Goal: Information Seeking & Learning: Learn about a topic

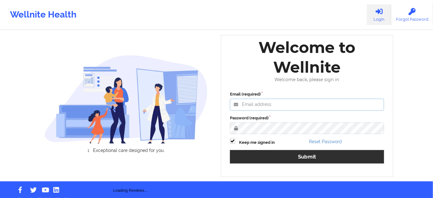
type input "[PERSON_NAME][EMAIL_ADDRESS][PERSON_NAME][DOMAIN_NAME]"
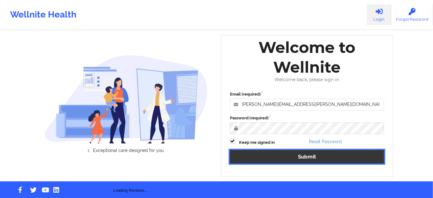
click at [289, 159] on button "Submit" at bounding box center [307, 156] width 154 height 13
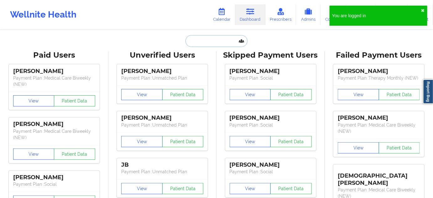
click at [201, 39] on input "text" at bounding box center [217, 41] width 62 height 12
paste input "[PERSON_NAME]"
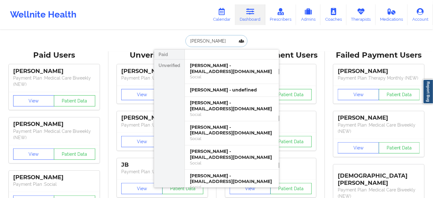
type input "[PERSON_NAME] e"
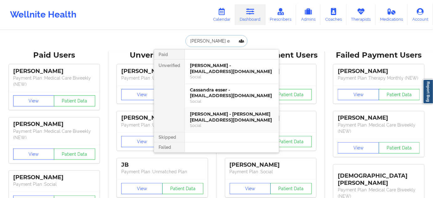
click at [211, 119] on div "[PERSON_NAME] - [PERSON_NAME][EMAIL_ADDRESS][DOMAIN_NAME]" at bounding box center [232, 117] width 84 height 12
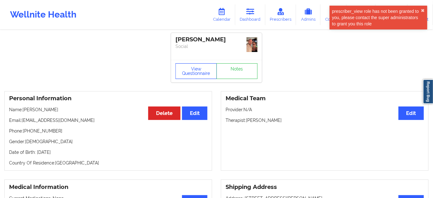
click at [201, 66] on button "View Questionnaire" at bounding box center [196, 71] width 41 height 16
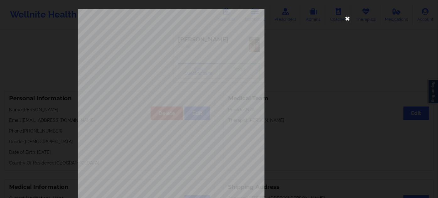
click at [346, 19] on icon at bounding box center [347, 18] width 10 height 10
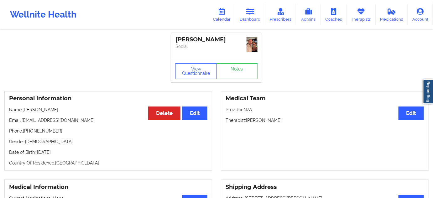
drag, startPoint x: 248, startPoint y: 121, endPoint x: 295, endPoint y: 124, distance: 46.8
click at [295, 124] on div "Medical Team Edit Provider: N/A Therapist: [PERSON_NAME]" at bounding box center [325, 131] width 208 height 80
copy p "[PERSON_NAME]"
click at [193, 42] on div "[PERSON_NAME]" at bounding box center [217, 39] width 82 height 7
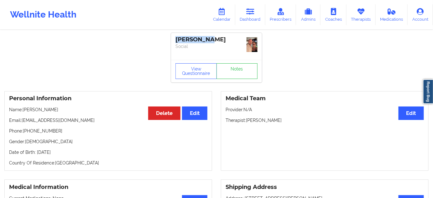
copy div "[PERSON_NAME]"
click at [214, 44] on p "Social" at bounding box center [217, 46] width 82 height 6
click at [215, 43] on p "Social" at bounding box center [217, 46] width 82 height 6
click at [216, 43] on p "Social" at bounding box center [217, 46] width 82 height 6
copy div "[PERSON_NAME] Social View Questionnaire Notes"
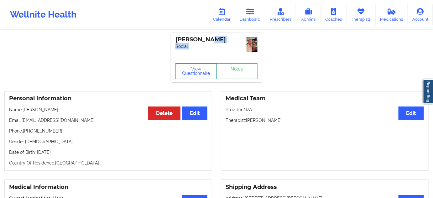
click at [229, 44] on p "Social" at bounding box center [217, 46] width 82 height 6
click at [232, 59] on div "[PERSON_NAME] Social" at bounding box center [216, 46] width 91 height 27
click at [225, 39] on div "[PERSON_NAME]" at bounding box center [217, 39] width 82 height 7
copy div "[PERSON_NAME]"
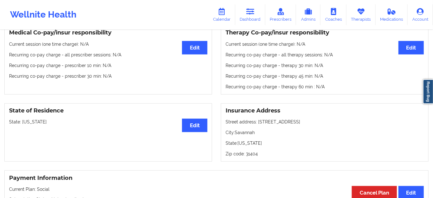
scroll to position [228, 0]
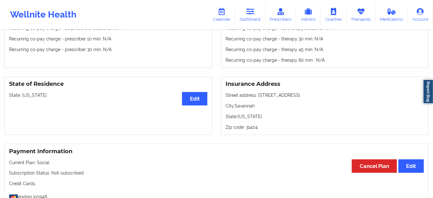
drag, startPoint x: 257, startPoint y: 93, endPoint x: 314, endPoint y: 97, distance: 56.5
click at [314, 97] on p "Street address: [STREET_ADDRESS]" at bounding box center [325, 95] width 198 height 6
copy p "[STREET_ADDRESS]"
click at [245, 104] on p "City: [GEOGRAPHIC_DATA]" at bounding box center [325, 106] width 198 height 6
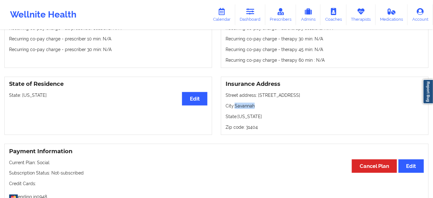
copy p "Savannah"
click at [251, 127] on p "Zip code: 31404" at bounding box center [325, 127] width 198 height 6
copy p "31404"
drag, startPoint x: 256, startPoint y: 94, endPoint x: 293, endPoint y: 102, distance: 37.9
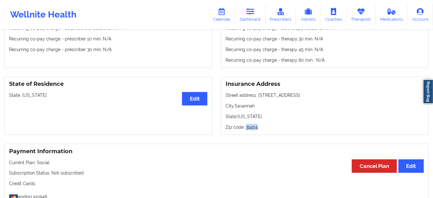
click at [304, 96] on p "Street address: [STREET_ADDRESS]" at bounding box center [325, 95] width 198 height 6
copy p "[STREET_ADDRESS]"
click at [250, 107] on p "City: [GEOGRAPHIC_DATA]" at bounding box center [325, 106] width 198 height 6
copy p "Savannah"
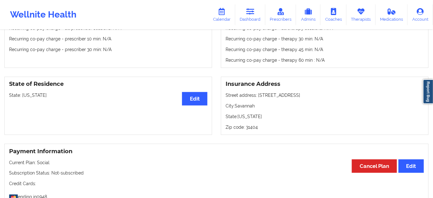
click at [253, 127] on p "Zip code: 31404" at bounding box center [325, 127] width 198 height 6
copy p "31404"
drag, startPoint x: 256, startPoint y: 94, endPoint x: 307, endPoint y: 90, distance: 50.6
click at [307, 90] on div "Insurance Address Street address: [STREET_ADDRESS][US_STATE] Zip code: 31404" at bounding box center [325, 106] width 208 height 59
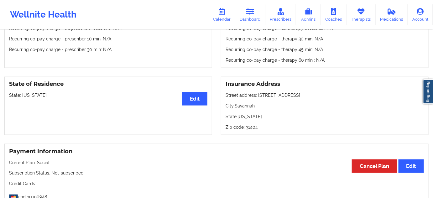
click at [248, 106] on p "City: [GEOGRAPHIC_DATA]" at bounding box center [325, 106] width 198 height 6
click at [251, 124] on p "Zip code: 31404" at bounding box center [325, 127] width 198 height 6
drag, startPoint x: 258, startPoint y: 95, endPoint x: 302, endPoint y: 96, distance: 44.5
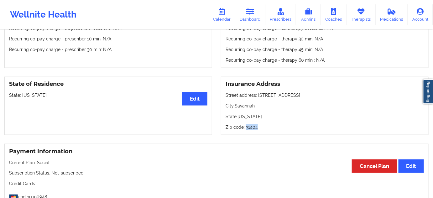
click at [302, 96] on p "Street address: [STREET_ADDRESS]" at bounding box center [325, 95] width 198 height 6
click at [242, 105] on p "City: [GEOGRAPHIC_DATA]" at bounding box center [325, 106] width 198 height 6
click at [252, 127] on p "Zip code: 31404" at bounding box center [325, 127] width 198 height 6
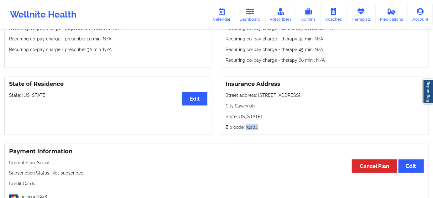
drag, startPoint x: 257, startPoint y: 95, endPoint x: 317, endPoint y: 91, distance: 60.0
click at [317, 91] on div "Insurance Address Street address: [STREET_ADDRESS][US_STATE] Zip code: 31404" at bounding box center [325, 106] width 208 height 59
click at [251, 103] on p "City: [GEOGRAPHIC_DATA]" at bounding box center [325, 106] width 198 height 6
click at [250, 101] on div "Insurance Address Street address: [STREET_ADDRESS][US_STATE] Zip code: 31404" at bounding box center [325, 106] width 208 height 59
click at [250, 107] on p "City: [GEOGRAPHIC_DATA]" at bounding box center [325, 106] width 198 height 6
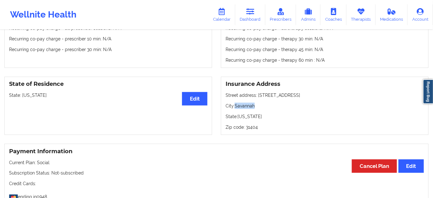
click at [250, 107] on p "City: [GEOGRAPHIC_DATA]" at bounding box center [325, 106] width 198 height 6
click at [247, 129] on p "Zip code: 31404" at bounding box center [325, 127] width 198 height 6
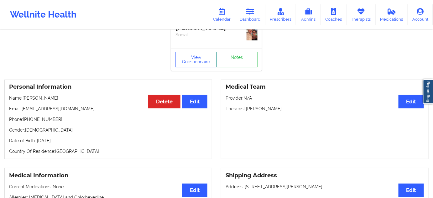
scroll to position [0, 0]
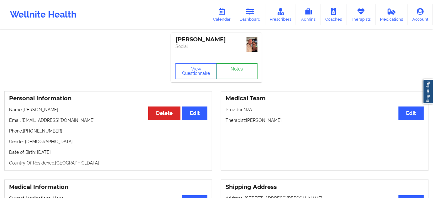
click at [242, 74] on link "Notes" at bounding box center [237, 71] width 41 height 16
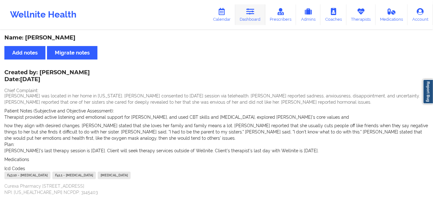
click at [252, 15] on icon at bounding box center [250, 11] width 8 height 7
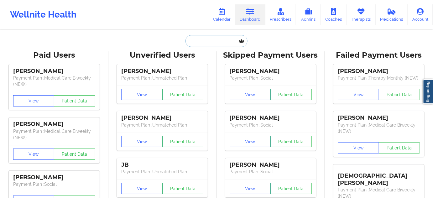
click at [225, 39] on input "text" at bounding box center [217, 41] width 62 height 12
paste input "[EMAIL_ADDRESS][DOMAIN_NAME]"
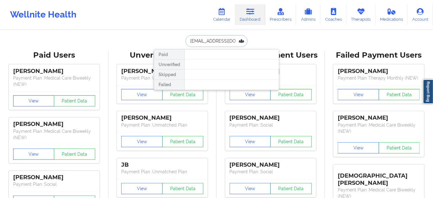
type input "[EMAIL_ADDRESS][DOMAIN_NAME]"
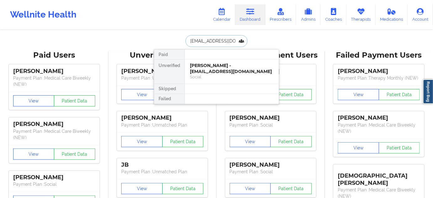
click at [213, 65] on div "[PERSON_NAME] - [EMAIL_ADDRESS][DOMAIN_NAME]" at bounding box center [232, 69] width 84 height 12
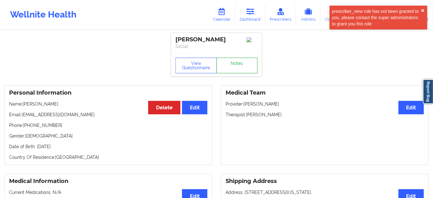
click at [247, 63] on link "Notes" at bounding box center [237, 66] width 41 height 16
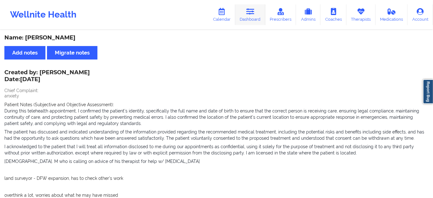
click at [257, 8] on link "Dashboard" at bounding box center [250, 14] width 30 height 21
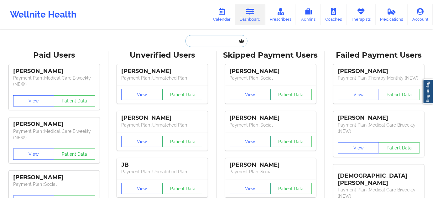
click at [231, 40] on input "text" at bounding box center [217, 41] width 62 height 12
type input "d"
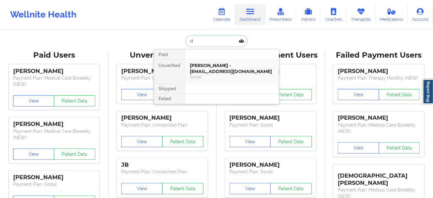
click at [214, 63] on div "[PERSON_NAME] - [EMAIL_ADDRESS][DOMAIN_NAME]" at bounding box center [232, 69] width 84 height 12
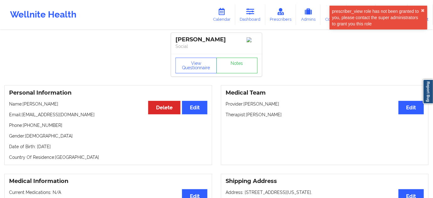
click at [28, 118] on p "Email: [EMAIL_ADDRESS][DOMAIN_NAME]" at bounding box center [108, 115] width 198 height 6
click at [62, 129] on p "Phone: [PHONE_NUMBER]" at bounding box center [108, 125] width 198 height 6
drag, startPoint x: 22, startPoint y: 117, endPoint x: 105, endPoint y: 110, distance: 84.0
click at [105, 111] on div "Personal Information Edit Delete Name: [PERSON_NAME] Email: [EMAIL_ADDRESS][DOM…" at bounding box center [108, 125] width 208 height 80
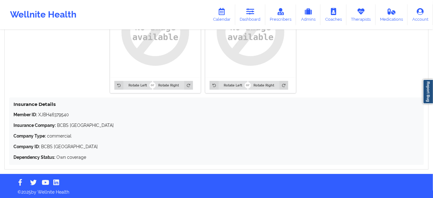
scroll to position [529, 0]
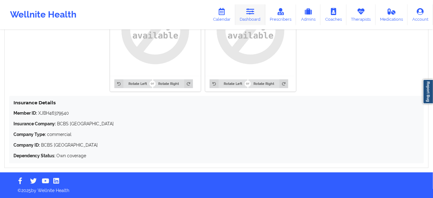
click at [250, 14] on icon at bounding box center [250, 11] width 8 height 7
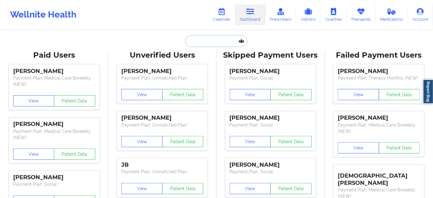
click at [218, 40] on input "text" at bounding box center [217, 41] width 62 height 12
paste input "[EMAIL_ADDRESS][DOMAIN_NAME]"
type input "[EMAIL_ADDRESS][DOMAIN_NAME]"
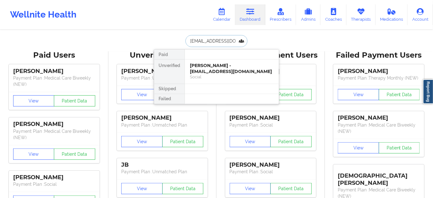
click at [212, 70] on div "[PERSON_NAME] - [EMAIL_ADDRESS][DOMAIN_NAME]" at bounding box center [232, 69] width 84 height 12
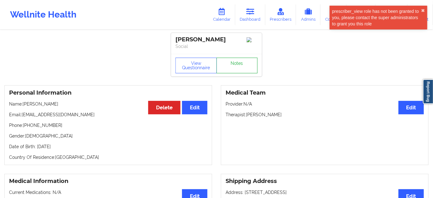
click at [240, 63] on link "Notes" at bounding box center [237, 66] width 41 height 16
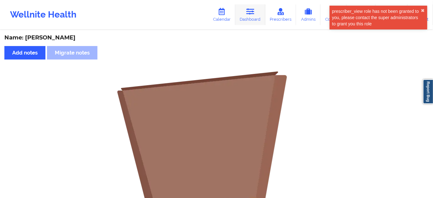
click at [261, 24] on link "Dashboard" at bounding box center [250, 14] width 30 height 21
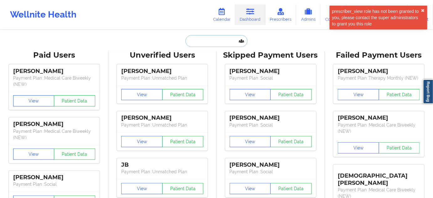
click at [203, 41] on input "text" at bounding box center [217, 41] width 62 height 12
paste input "[EMAIL_ADDRESS][DOMAIN_NAME]"
type input "[EMAIL_ADDRESS][DOMAIN_NAME]"
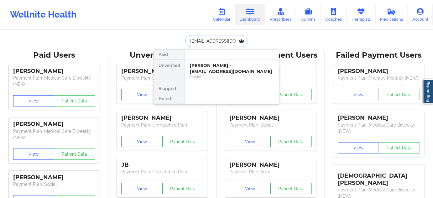
click at [209, 72] on div "[PERSON_NAME] - [EMAIL_ADDRESS][DOMAIN_NAME]" at bounding box center [232, 69] width 84 height 12
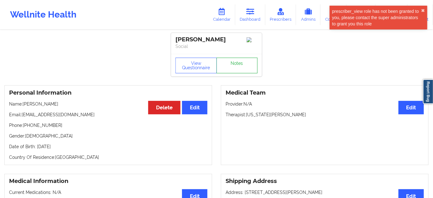
click at [231, 63] on link "Notes" at bounding box center [237, 66] width 41 height 16
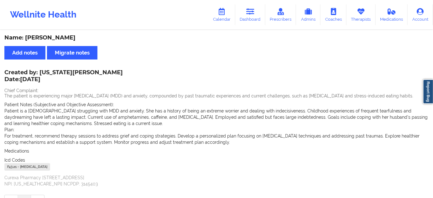
drag, startPoint x: 254, startPoint y: 8, endPoint x: 205, endPoint y: 28, distance: 52.6
click at [254, 8] on icon at bounding box center [250, 11] width 8 height 7
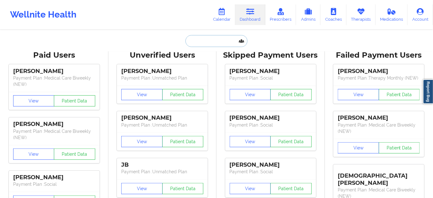
click at [193, 39] on input "text" at bounding box center [217, 41] width 62 height 12
paste input "[EMAIL_ADDRESS][DOMAIN_NAME]"
type input "[EMAIL_ADDRESS][DOMAIN_NAME]"
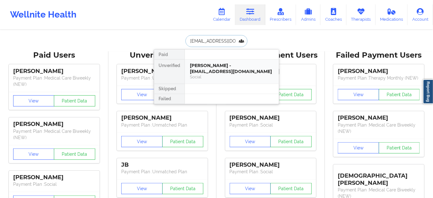
scroll to position [0, 1]
click at [213, 72] on div "[PERSON_NAME] - [EMAIL_ADDRESS][DOMAIN_NAME]" at bounding box center [232, 69] width 84 height 12
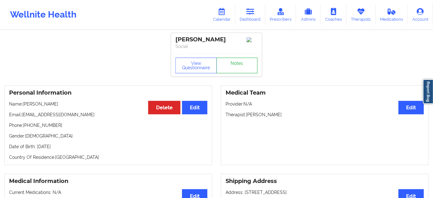
click at [244, 64] on link "Notes" at bounding box center [237, 66] width 41 height 16
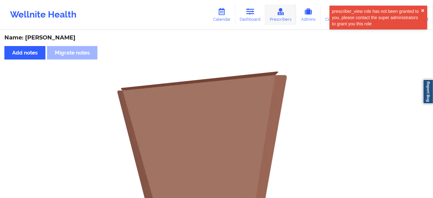
click at [270, 17] on link "Prescribers" at bounding box center [281, 14] width 31 height 21
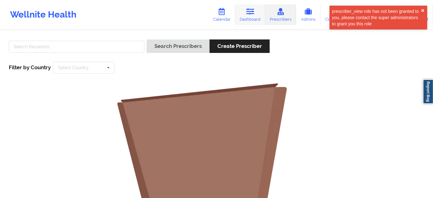
click at [246, 16] on link "Dashboard" at bounding box center [250, 14] width 30 height 21
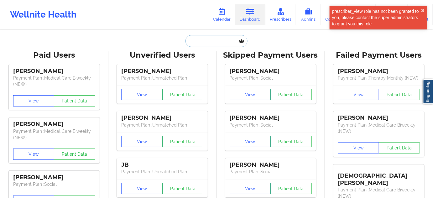
click at [213, 41] on input "text" at bounding box center [217, 41] width 62 height 12
paste input "[EMAIL_ADDRESS][DOMAIN_NAME]"
type input "[EMAIL_ADDRESS][DOMAIN_NAME]"
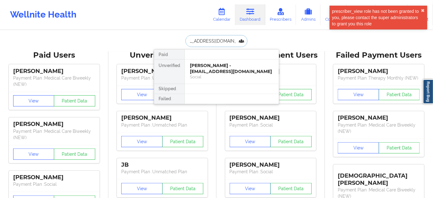
click at [209, 72] on div "[PERSON_NAME] - [EMAIL_ADDRESS][DOMAIN_NAME]" at bounding box center [232, 69] width 84 height 12
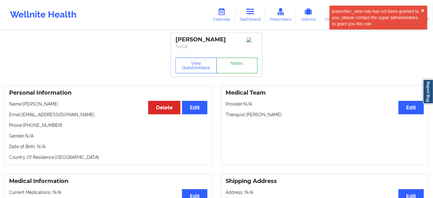
click at [239, 73] on link "Notes" at bounding box center [237, 66] width 41 height 16
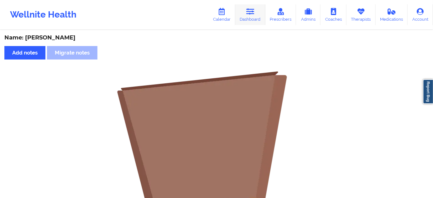
click at [247, 12] on link "Dashboard" at bounding box center [250, 14] width 30 height 21
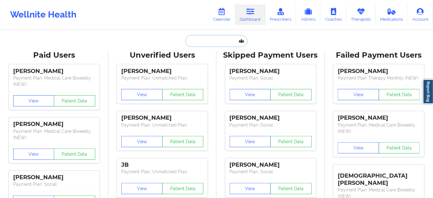
click at [216, 41] on input "text" at bounding box center [217, 41] width 62 height 12
paste input "[EMAIL_ADDRESS][DOMAIN_NAME]"
type input "[EMAIL_ADDRESS][DOMAIN_NAME]"
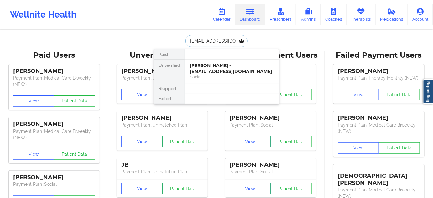
scroll to position [0, 10]
click at [213, 69] on div "[PERSON_NAME] - [EMAIL_ADDRESS][DOMAIN_NAME]" at bounding box center [232, 69] width 84 height 12
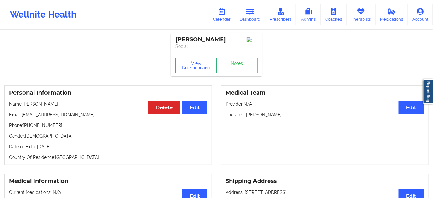
drag, startPoint x: 247, startPoint y: 116, endPoint x: 308, endPoint y: 117, distance: 61.8
click at [308, 117] on p "Therapist: [PERSON_NAME]" at bounding box center [325, 115] width 198 height 6
click at [188, 40] on div "[PERSON_NAME]" at bounding box center [217, 39] width 82 height 7
drag, startPoint x: 218, startPoint y: 39, endPoint x: 173, endPoint y: 38, distance: 44.8
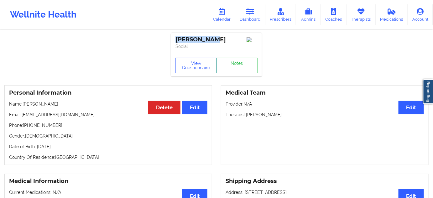
click at [176, 38] on div "[PERSON_NAME]" at bounding box center [217, 39] width 82 height 7
click at [247, 64] on link "Notes" at bounding box center [237, 66] width 41 height 16
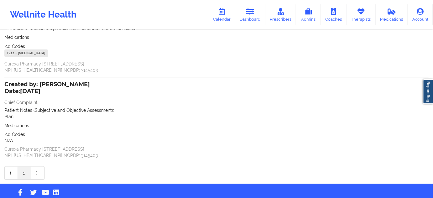
scroll to position [176, 0]
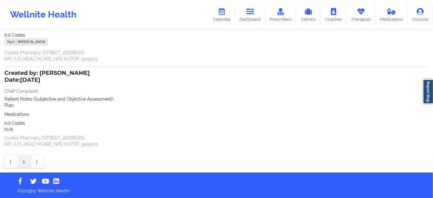
click at [10, 42] on div "F41.1 - [MEDICAL_DATA]" at bounding box center [26, 42] width 44 height 8
click at [10, 41] on div "F41.1 - [MEDICAL_DATA]" at bounding box center [26, 42] width 44 height 8
click at [43, 66] on div "Created by: [PERSON_NAME] Date: [DATE] Chief Complaint: Patient Notes (Subjecti…" at bounding box center [216, 108] width 424 height 85
click at [11, 41] on div "F41.1 - [MEDICAL_DATA]" at bounding box center [26, 42] width 44 height 8
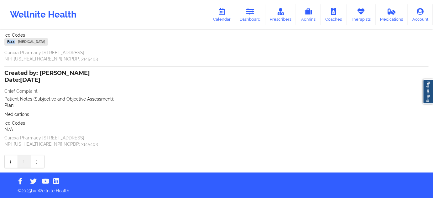
click at [11, 41] on div "F41.1 - [MEDICAL_DATA]" at bounding box center [26, 42] width 44 height 8
click at [250, 15] on icon at bounding box center [250, 11] width 8 height 7
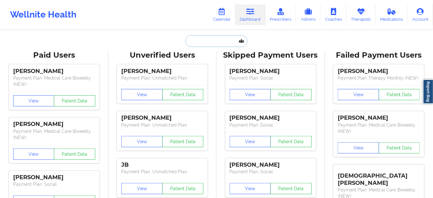
click at [217, 40] on input "text" at bounding box center [217, 41] width 62 height 12
paste input "[EMAIL_ADDRESS][DOMAIN_NAME]"
type input "[EMAIL_ADDRESS][DOMAIN_NAME]"
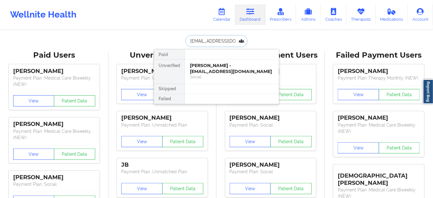
click at [212, 70] on div "[PERSON_NAME] - [EMAIL_ADDRESS][DOMAIN_NAME]" at bounding box center [232, 69] width 84 height 12
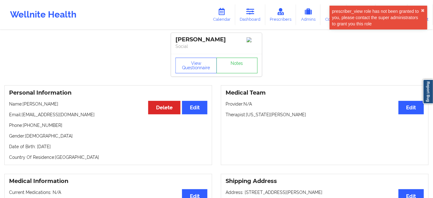
click at [184, 40] on div "[PERSON_NAME]" at bounding box center [217, 39] width 82 height 7
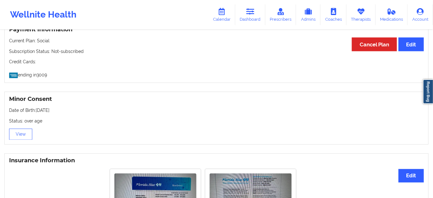
scroll to position [475, 0]
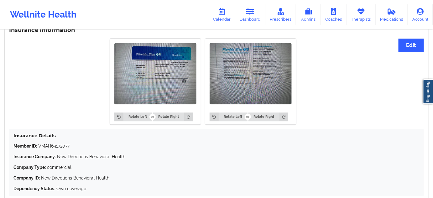
click at [60, 147] on p "Member ID: VMAH69172077" at bounding box center [216, 146] width 406 height 6
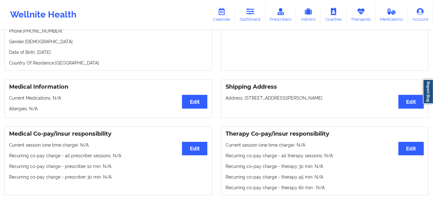
scroll to position [0, 0]
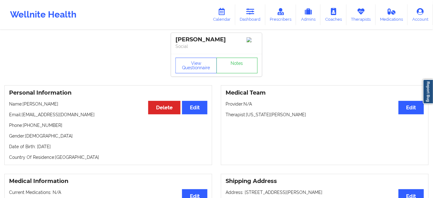
drag, startPoint x: 218, startPoint y: 36, endPoint x: 170, endPoint y: 39, distance: 48.0
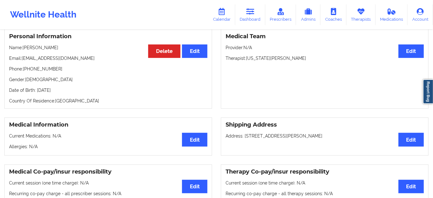
scroll to position [57, 0]
click at [265, 60] on p "Therapist: [US_STATE][PERSON_NAME]" at bounding box center [325, 58] width 198 height 6
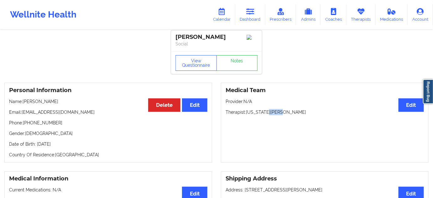
scroll to position [0, 0]
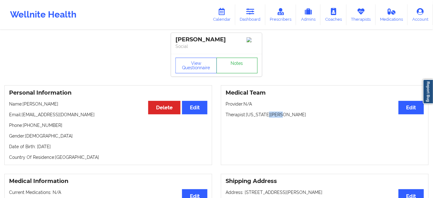
click at [242, 66] on link "Notes" at bounding box center [237, 66] width 41 height 16
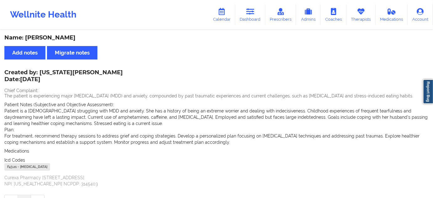
click at [15, 166] on div "F43.21 - [MEDICAL_DATA]" at bounding box center [27, 167] width 46 height 8
click at [255, 15] on icon at bounding box center [250, 11] width 8 height 7
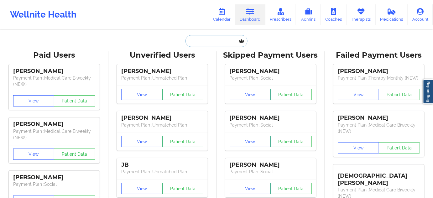
click at [200, 41] on input "text" at bounding box center [217, 41] width 62 height 12
paste input "[EMAIL_ADDRESS][DOMAIN_NAME]"
type input "[EMAIL_ADDRESS][DOMAIN_NAME]"
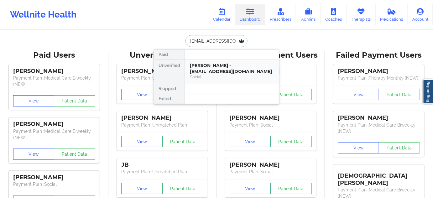
scroll to position [0, 2]
click at [209, 70] on div "[PERSON_NAME] - [EMAIL_ADDRESS][DOMAIN_NAME]" at bounding box center [232, 69] width 84 height 12
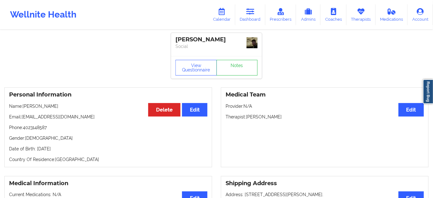
drag, startPoint x: 246, startPoint y: 116, endPoint x: 296, endPoint y: 111, distance: 50.0
click at [296, 111] on div "Medical Team Edit Provider: N/A Therapist: [PERSON_NAME]" at bounding box center [325, 127] width 208 height 80
drag, startPoint x: 219, startPoint y: 36, endPoint x: 166, endPoint y: 40, distance: 53.4
click at [171, 39] on div "[PERSON_NAME] Social" at bounding box center [216, 44] width 91 height 23
click at [233, 66] on link "Notes" at bounding box center [237, 68] width 41 height 16
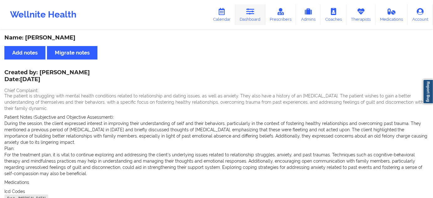
click at [254, 18] on link "Dashboard" at bounding box center [250, 14] width 30 height 21
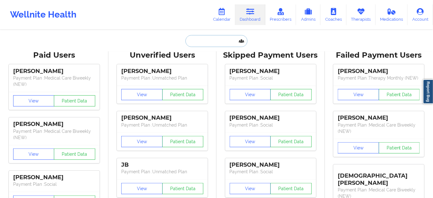
click at [213, 44] on input "text" at bounding box center [217, 41] width 62 height 12
type input "s"
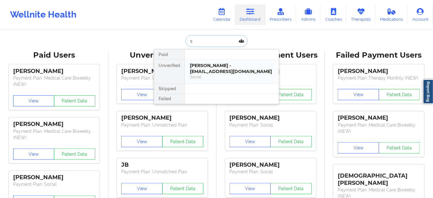
click at [199, 67] on div "[PERSON_NAME] - [EMAIL_ADDRESS][DOMAIN_NAME]" at bounding box center [232, 69] width 84 height 12
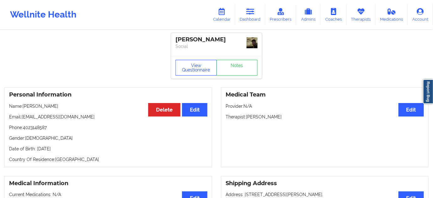
click at [203, 65] on button "View Questionnaire" at bounding box center [196, 68] width 41 height 16
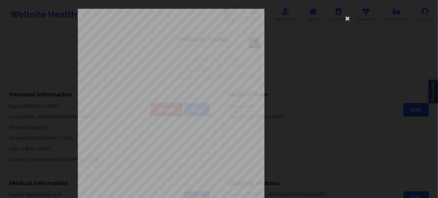
scroll to position [101, 0]
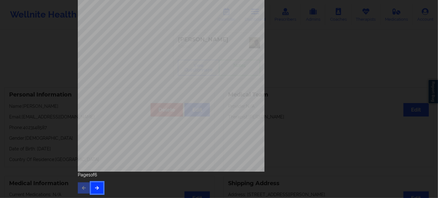
click at [94, 186] on icon "button" at bounding box center [96, 188] width 5 height 4
click at [95, 187] on icon "button" at bounding box center [96, 188] width 5 height 4
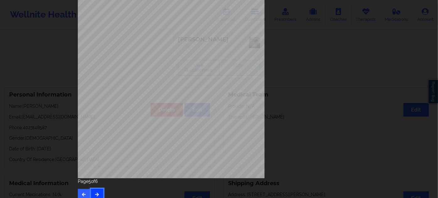
scroll to position [95, 0]
click at [84, 193] on icon "button" at bounding box center [83, 194] width 5 height 4
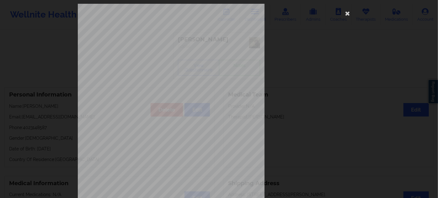
scroll to position [0, 0]
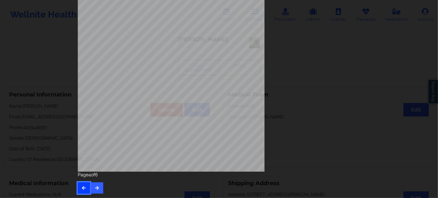
click at [87, 187] on button "button" at bounding box center [84, 187] width 12 height 11
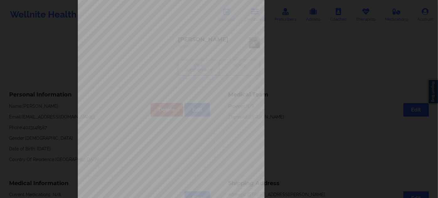
scroll to position [101, 0]
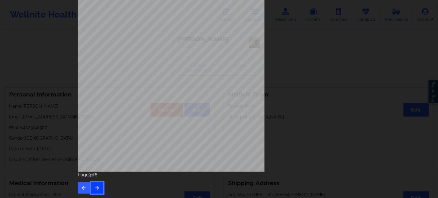
click at [100, 188] on button "button" at bounding box center [97, 187] width 12 height 11
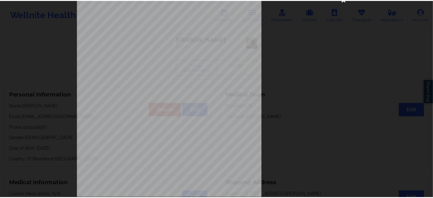
scroll to position [0, 0]
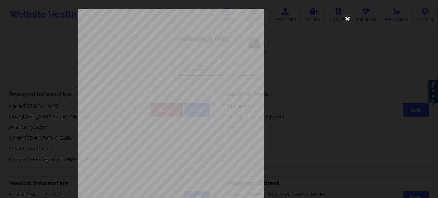
click at [345, 18] on icon at bounding box center [347, 18] width 10 height 10
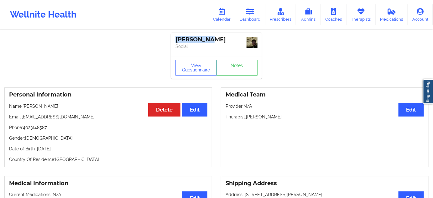
drag, startPoint x: 213, startPoint y: 41, endPoint x: 154, endPoint y: 32, distance: 59.5
click at [208, 52] on div "[PERSON_NAME] Social" at bounding box center [216, 44] width 91 height 23
click at [206, 41] on div "[PERSON_NAME]" at bounding box center [217, 39] width 82 height 7
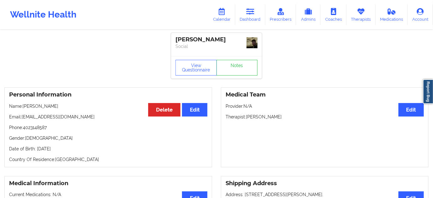
click at [179, 40] on div "[PERSON_NAME]" at bounding box center [217, 39] width 82 height 7
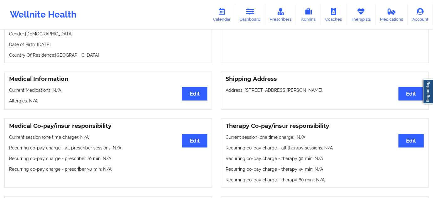
scroll to position [76, 0]
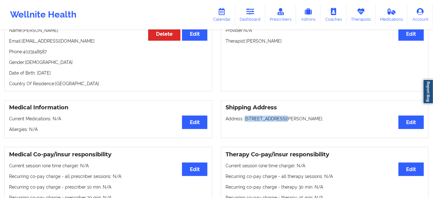
drag, startPoint x: 244, startPoint y: 119, endPoint x: 282, endPoint y: 119, distance: 37.3
click at [282, 119] on p "Address: [STREET_ADDRESS][PERSON_NAME]." at bounding box center [325, 119] width 198 height 6
click at [296, 119] on p "Address: [STREET_ADDRESS][PERSON_NAME]." at bounding box center [325, 119] width 198 height 6
click at [314, 119] on p "Address: [STREET_ADDRESS][PERSON_NAME]." at bounding box center [325, 119] width 198 height 6
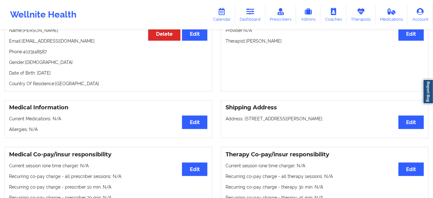
click at [314, 119] on p "Address: [STREET_ADDRESS][PERSON_NAME]." at bounding box center [325, 119] width 198 height 6
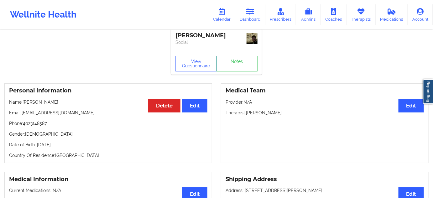
scroll to position [0, 0]
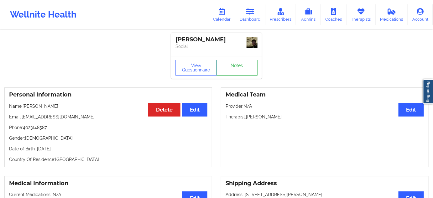
click at [250, 68] on link "Notes" at bounding box center [237, 68] width 41 height 16
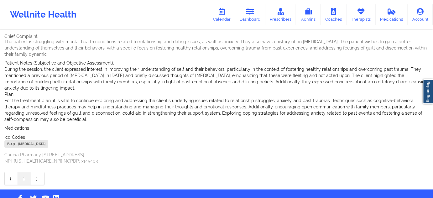
scroll to position [65, 0]
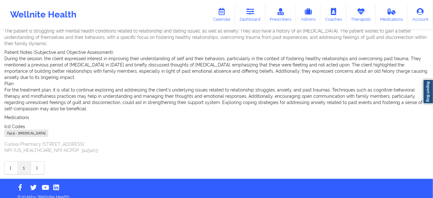
click at [13, 130] on div "F41.9 - [MEDICAL_DATA]" at bounding box center [26, 134] width 44 height 8
